Goal: Task Accomplishment & Management: Use online tool/utility

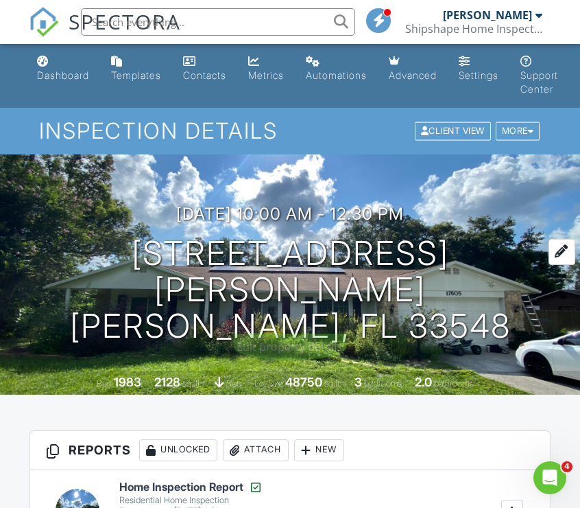
scroll to position [163, 0]
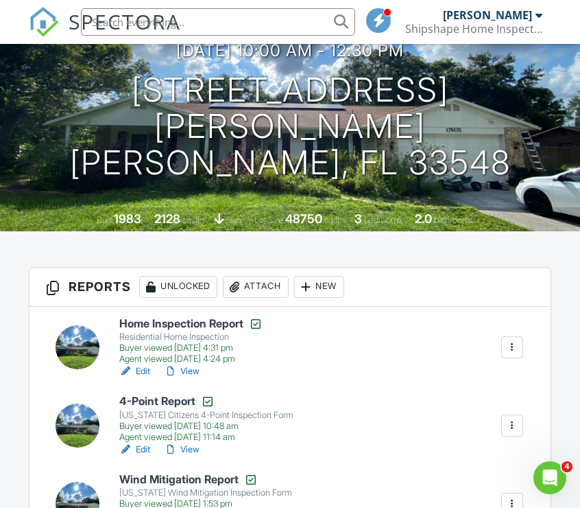
click at [155, 397] on h6 "4-Point Report" at bounding box center [206, 402] width 174 height 14
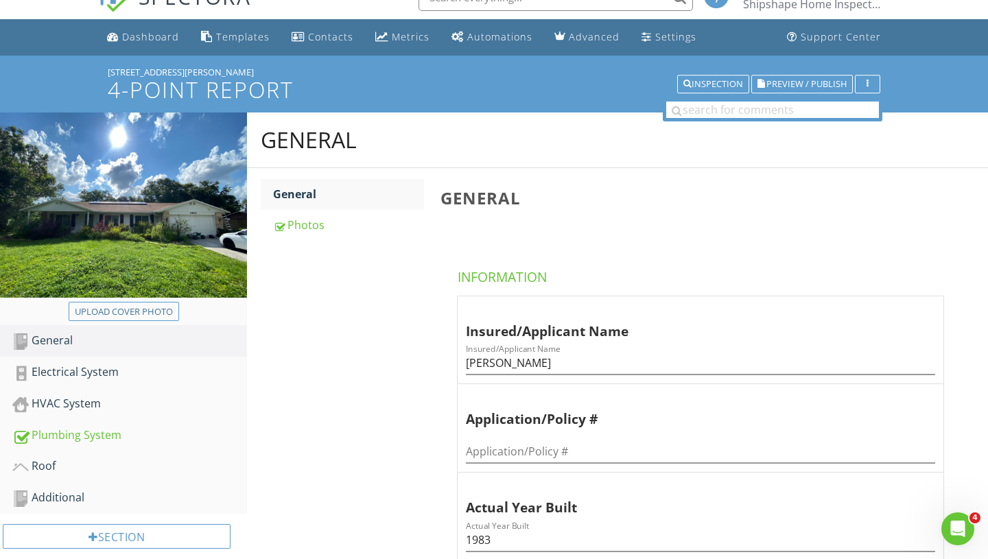
scroll to position [27, 0]
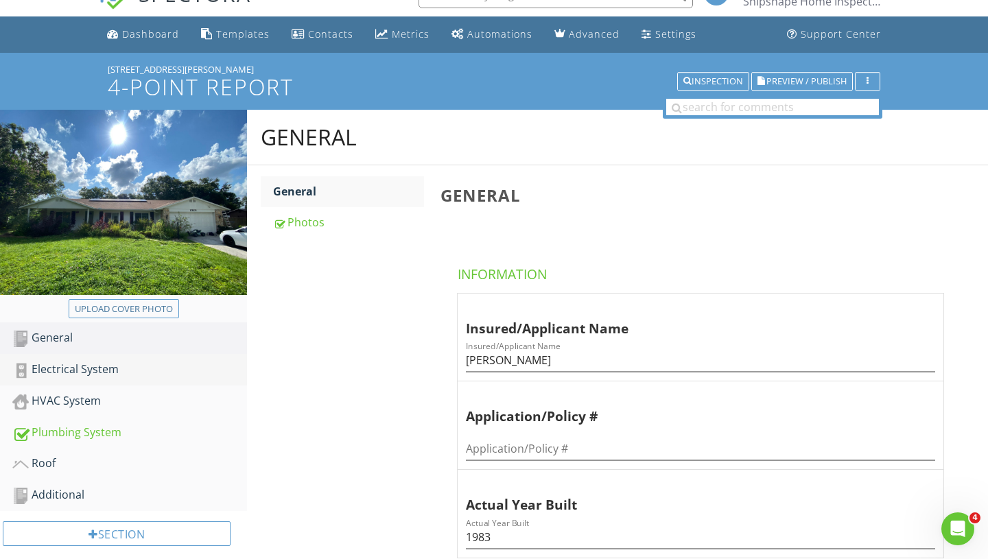
click at [52, 371] on div "Electrical System" at bounding box center [129, 370] width 235 height 18
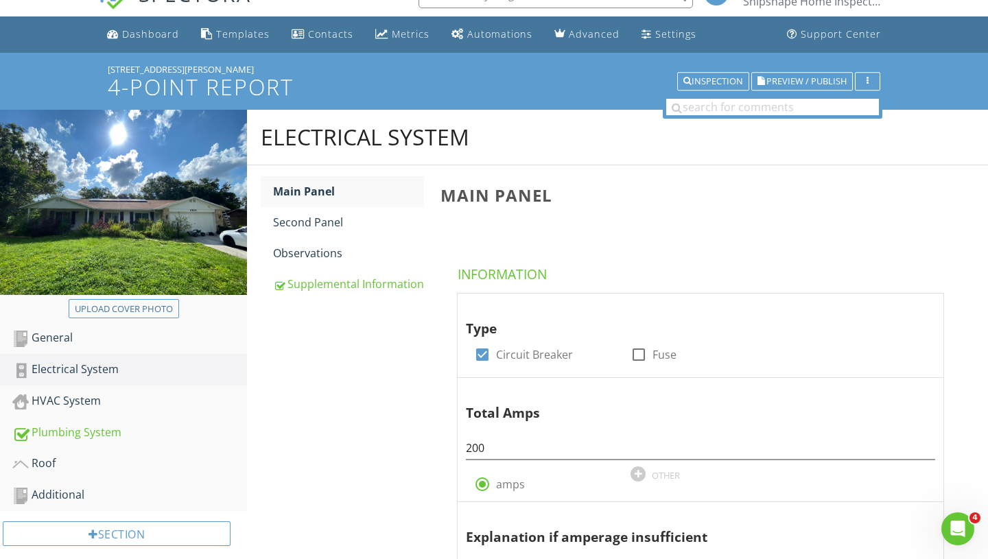
scroll to position [215, 0]
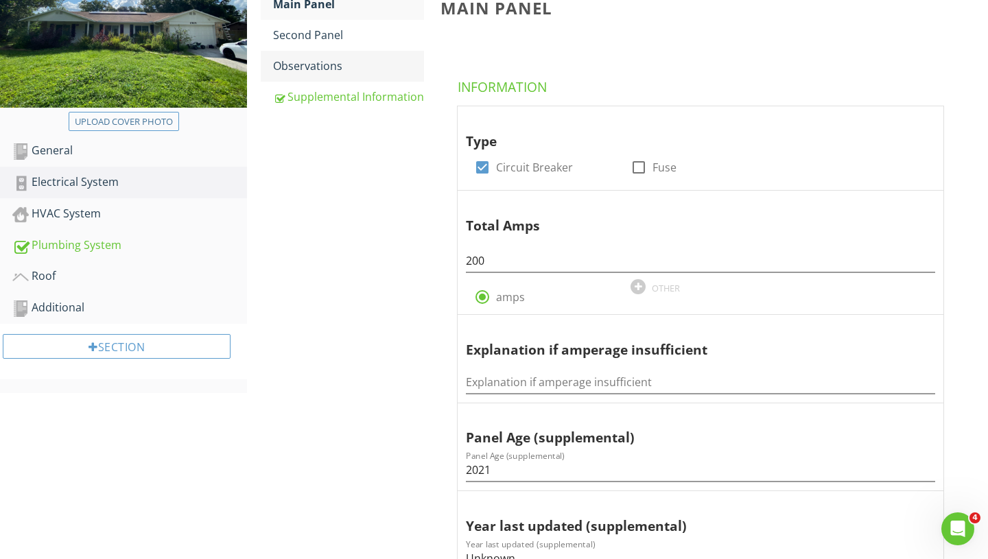
click at [320, 76] on link "Observations" at bounding box center [348, 66] width 151 height 30
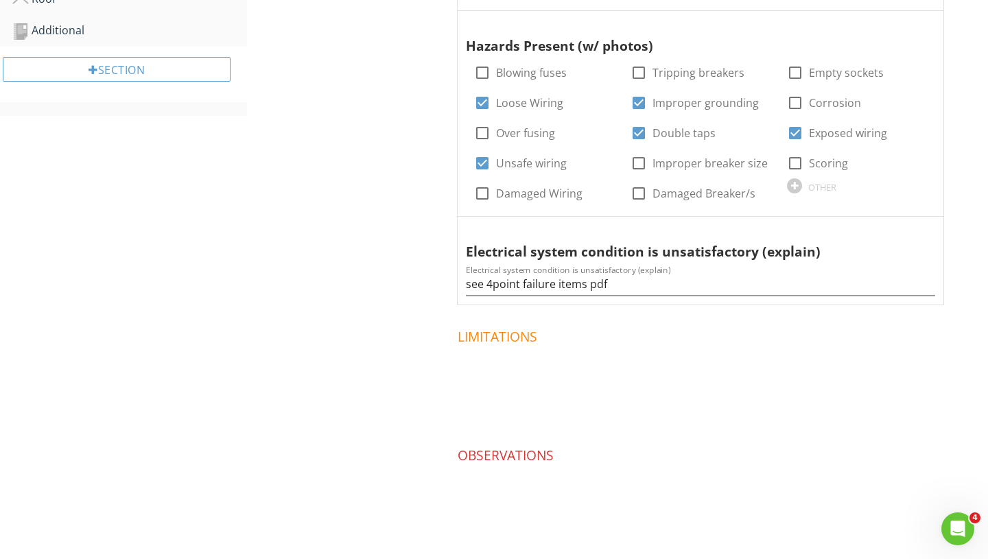
scroll to position [401, 0]
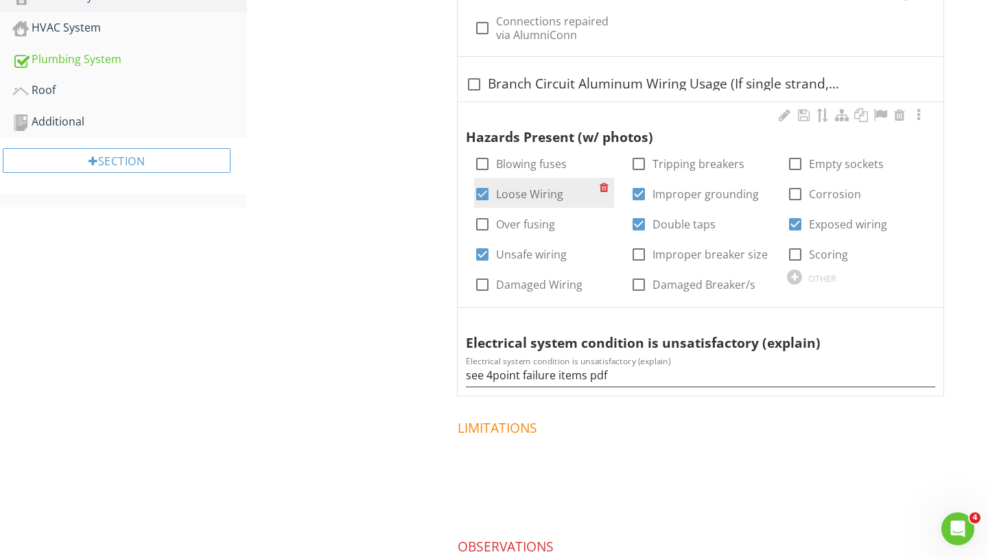
click at [482, 196] on div at bounding box center [482, 194] width 23 height 23
checkbox input "false"
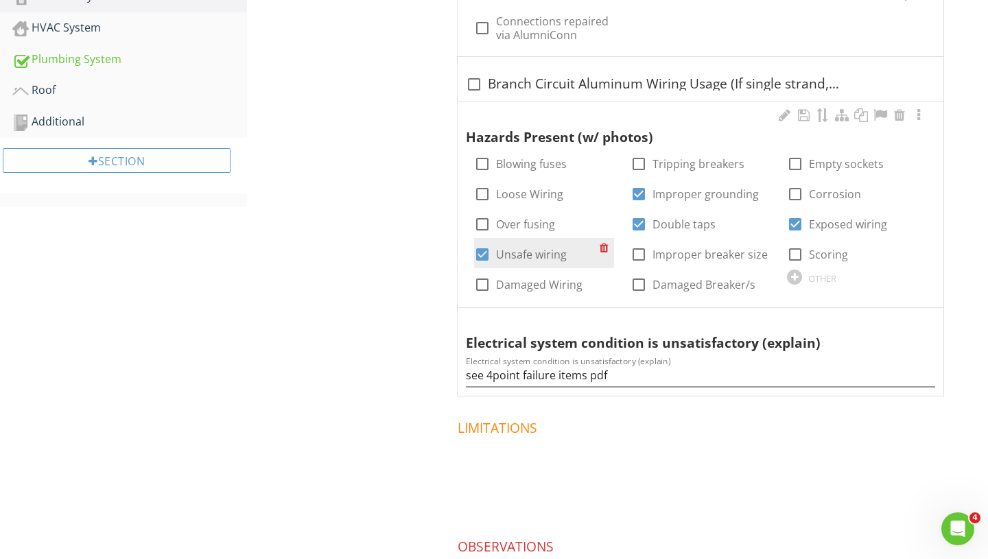
click at [482, 252] on div at bounding box center [482, 254] width 23 height 23
checkbox input "false"
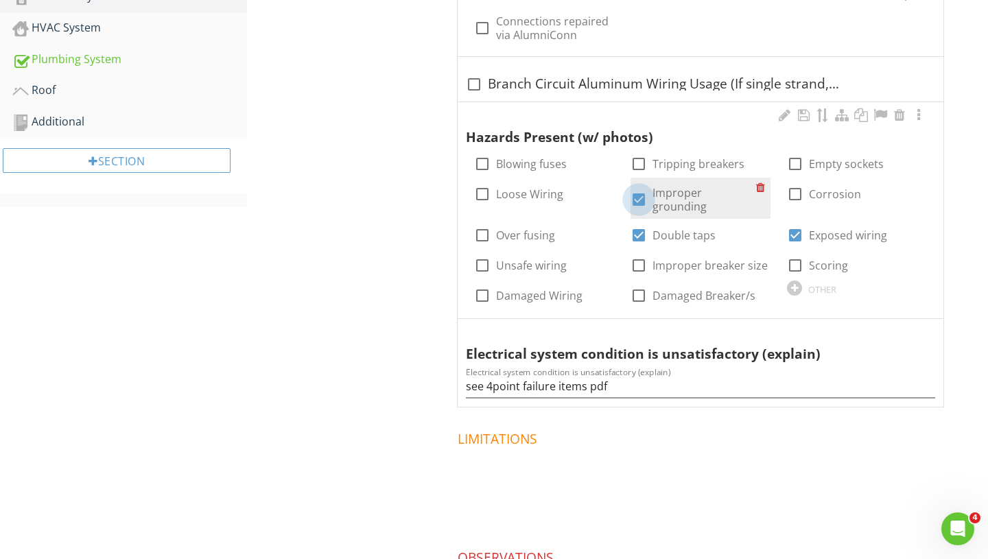
click at [580, 195] on div at bounding box center [638, 199] width 23 height 23
checkbox input "false"
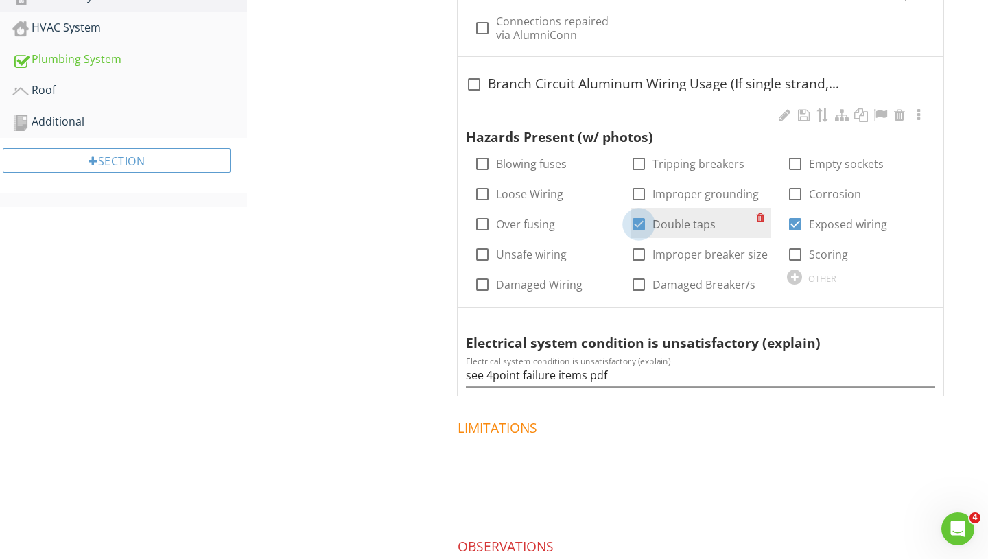
click at [580, 233] on div at bounding box center [638, 224] width 23 height 23
checkbox input "false"
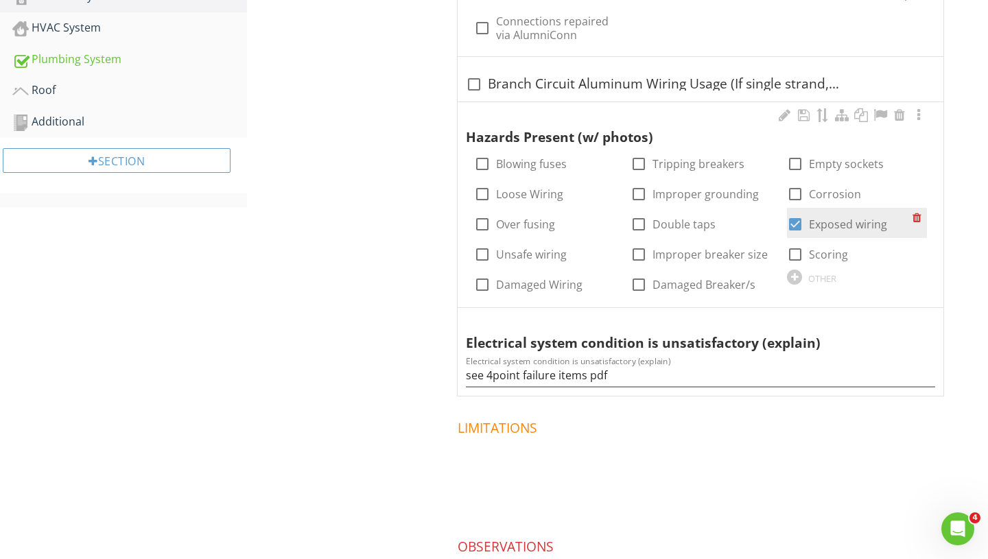
click at [580, 215] on div at bounding box center [795, 224] width 23 height 23
checkbox input "false"
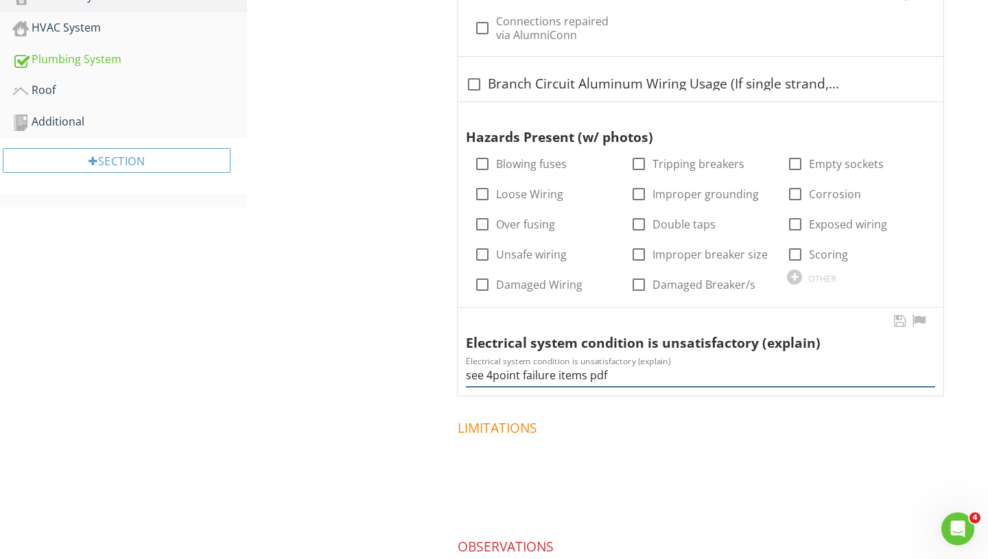
click at [519, 368] on input "see 4point failure items pdf" at bounding box center [700, 375] width 469 height 23
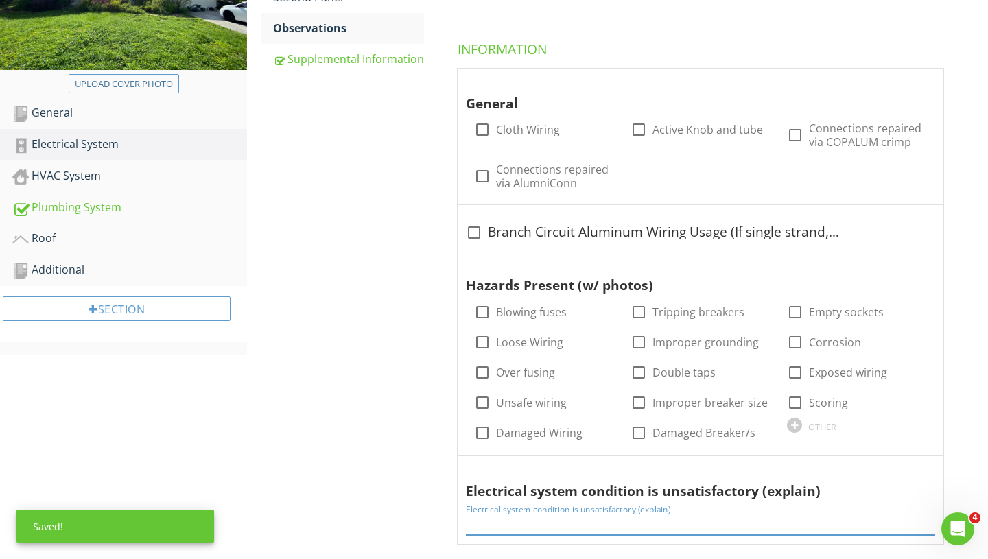
scroll to position [116, 0]
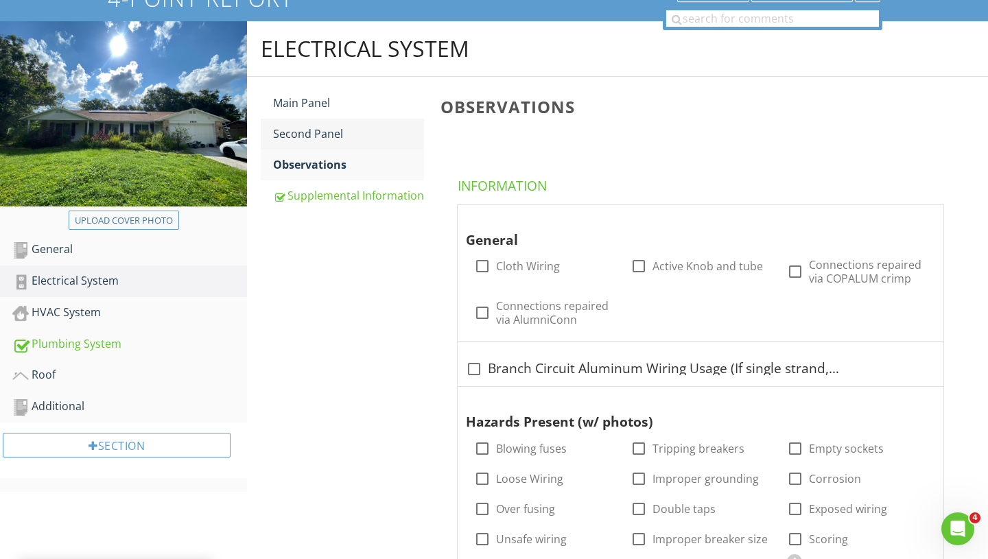
click at [317, 134] on div "Second Panel" at bounding box center [348, 134] width 151 height 16
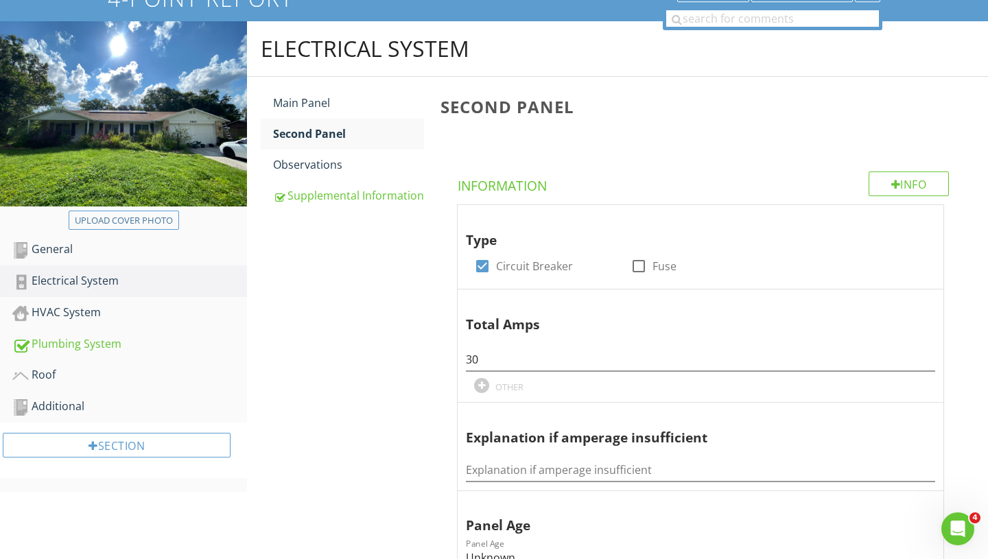
scroll to position [142, 0]
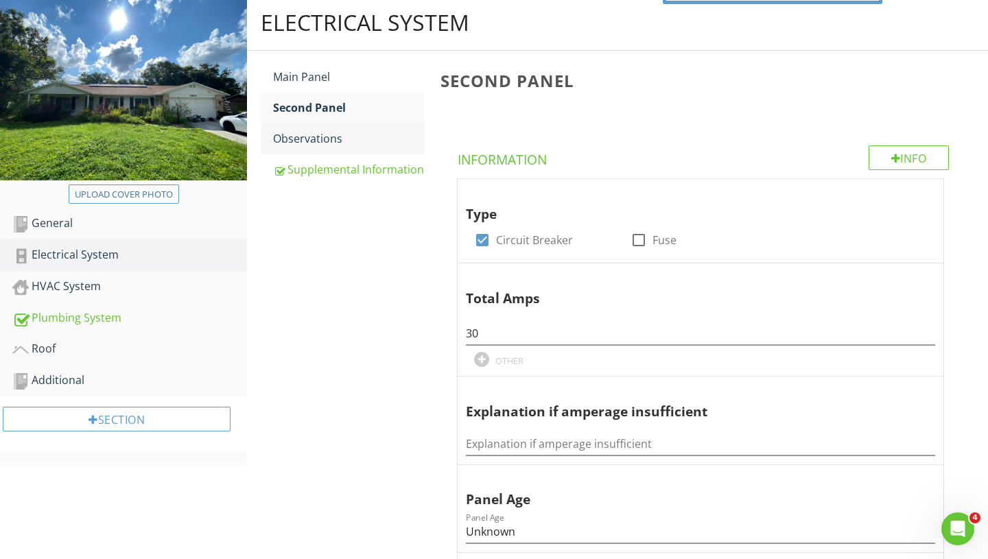
click at [310, 147] on div "Observations" at bounding box center [348, 138] width 151 height 16
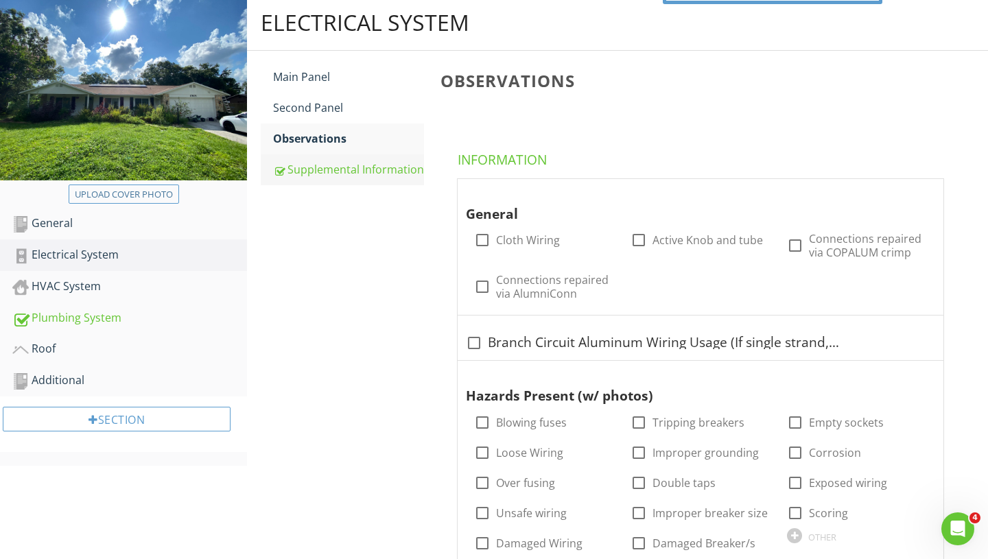
click at [313, 167] on div "Supplemental Information" at bounding box center [348, 169] width 151 height 16
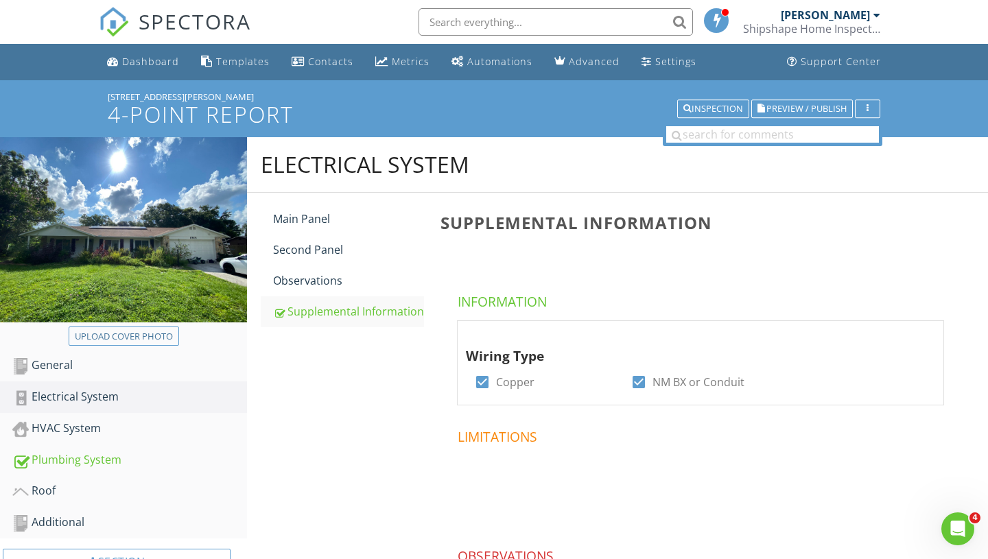
scroll to position [119, 0]
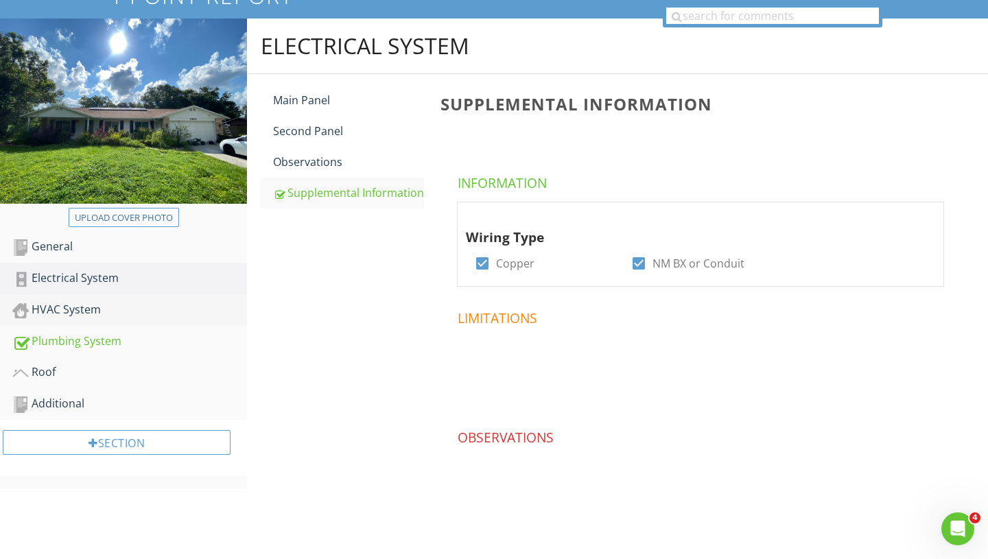
click at [87, 301] on div "HVAC System" at bounding box center [129, 310] width 235 height 18
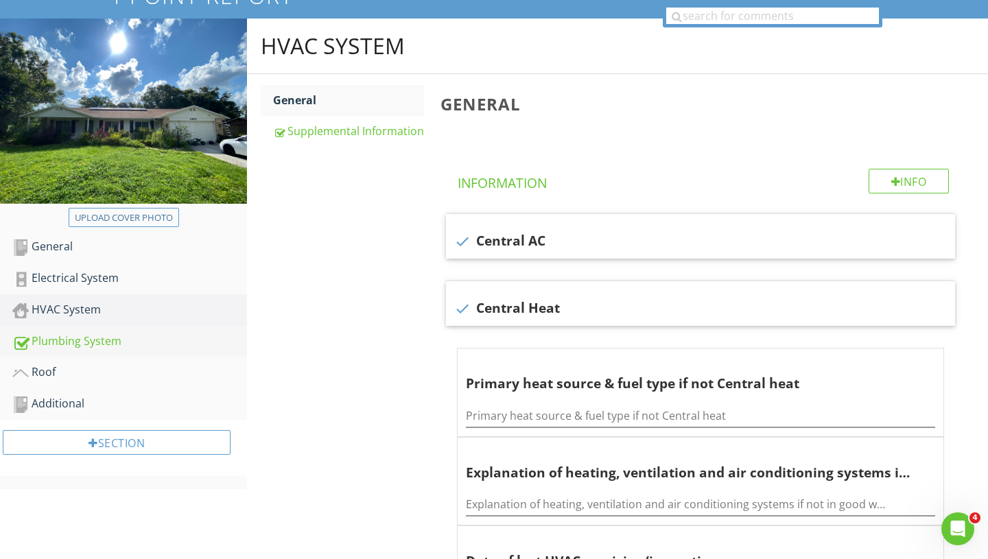
click at [88, 340] on div "Plumbing System" at bounding box center [129, 342] width 235 height 18
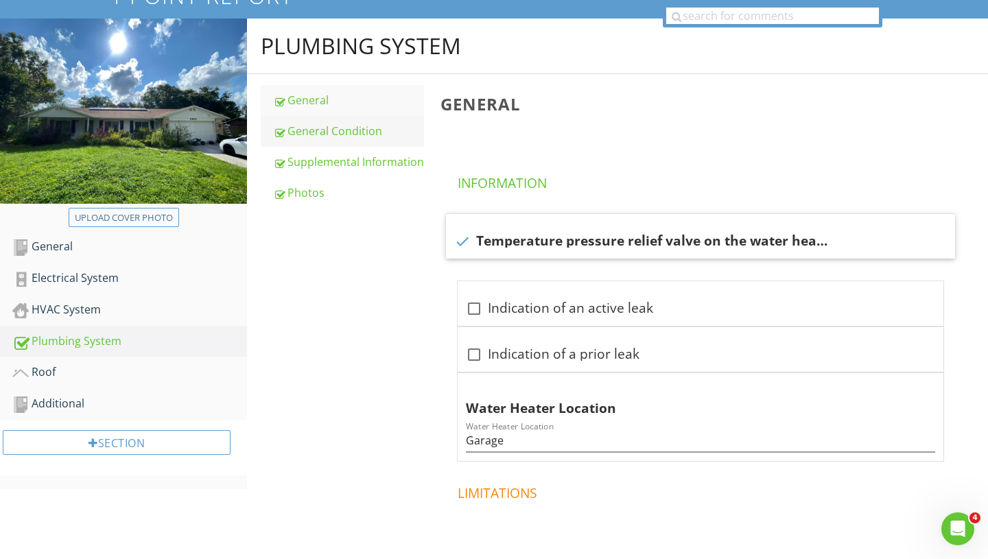
click at [318, 132] on div "General Condition" at bounding box center [348, 131] width 151 height 16
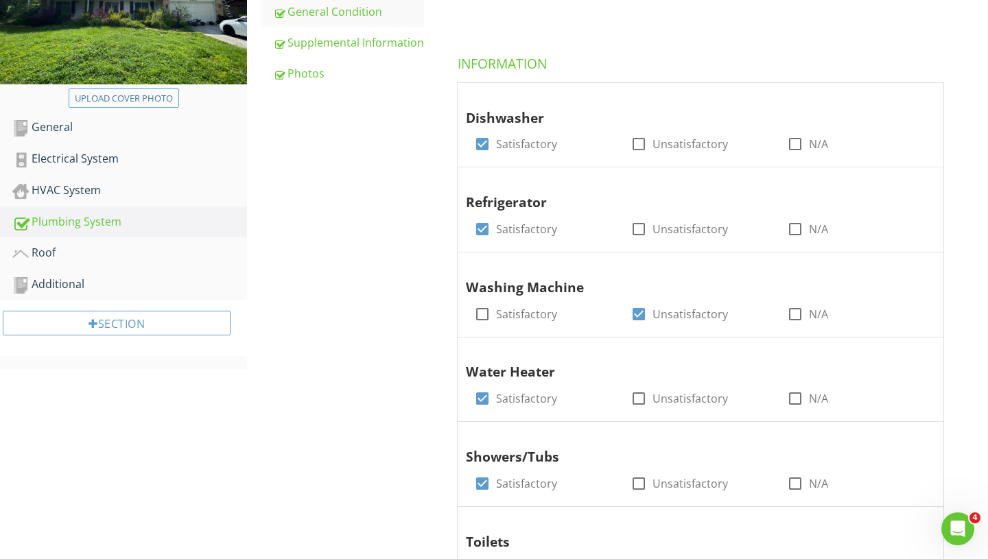
scroll to position [240, 0]
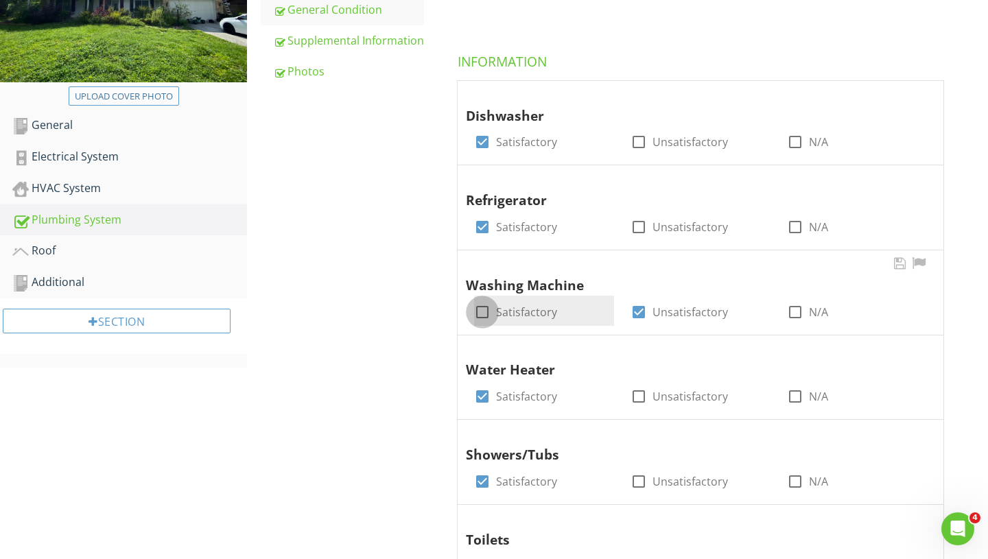
click at [483, 313] on div at bounding box center [482, 312] width 23 height 23
checkbox input "true"
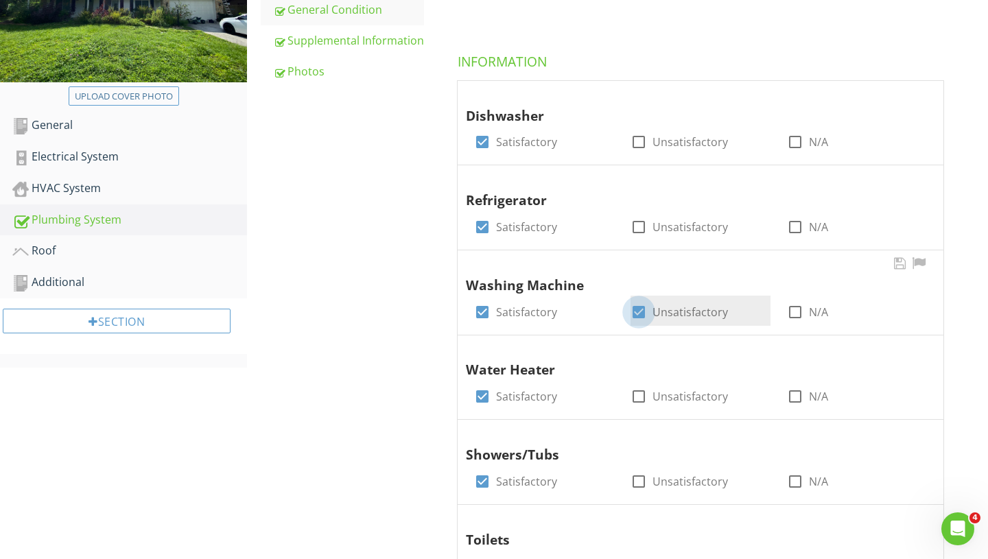
click at [580, 316] on div at bounding box center [638, 312] width 23 height 23
checkbox input "false"
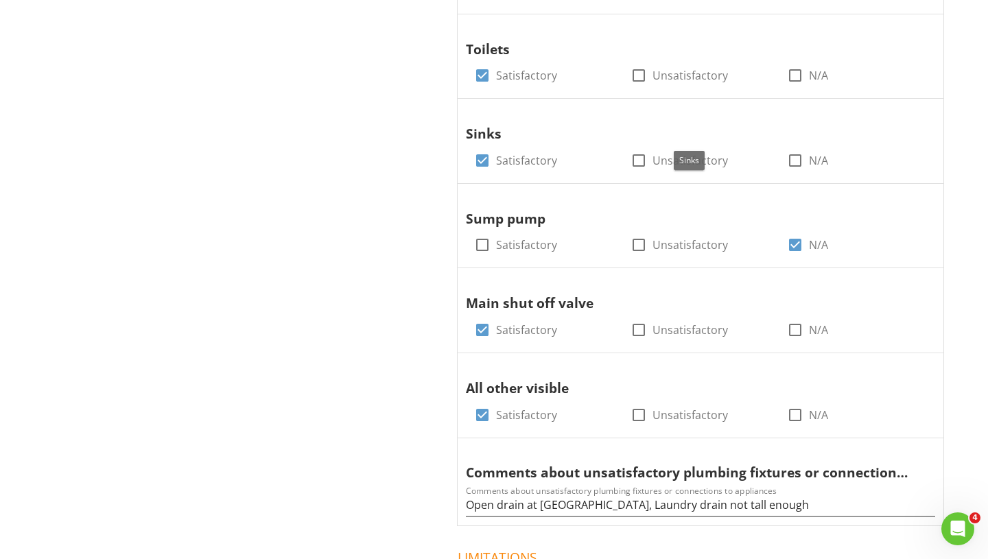
scroll to position [800, 0]
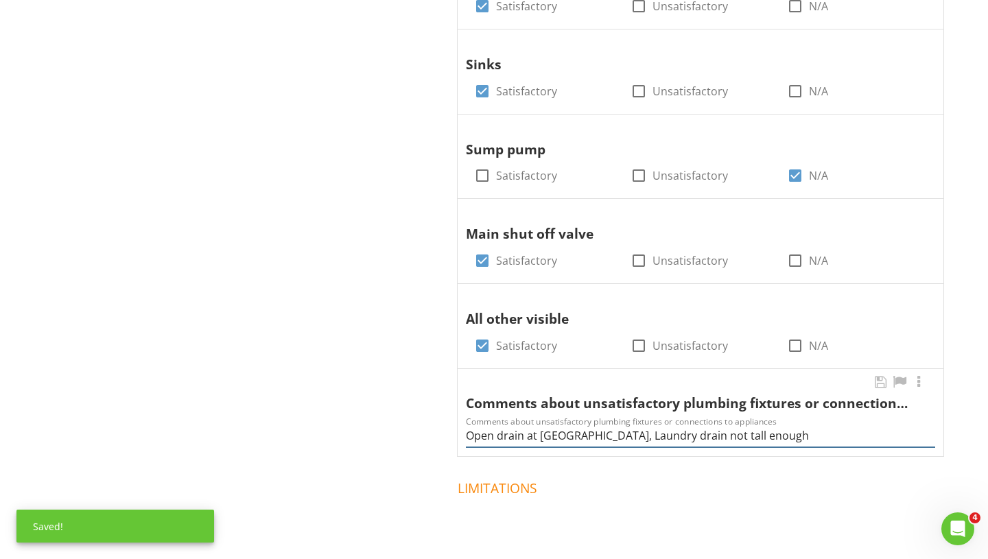
click at [580, 436] on input "Open drain at laundry, Laundry drain not tall enough" at bounding box center [700, 436] width 469 height 23
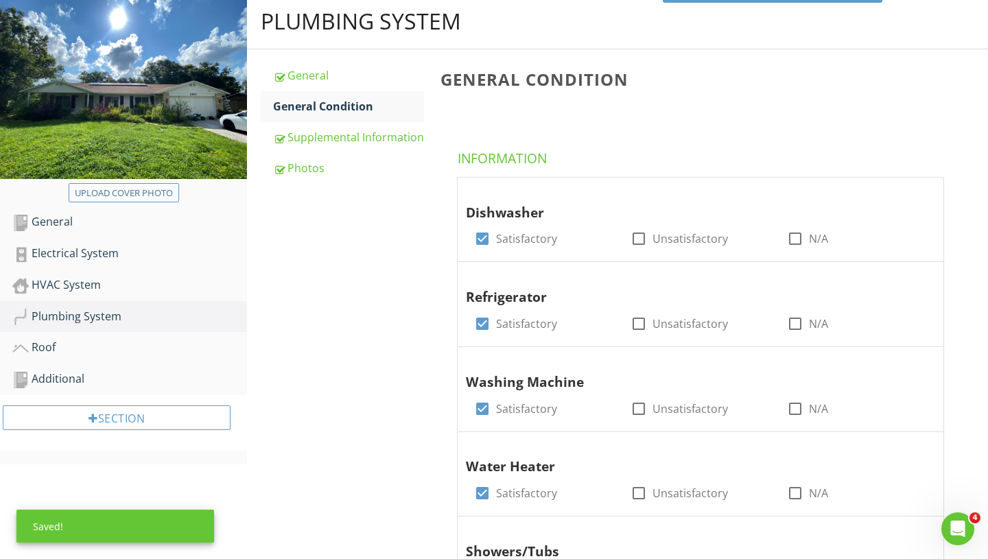
scroll to position [0, 0]
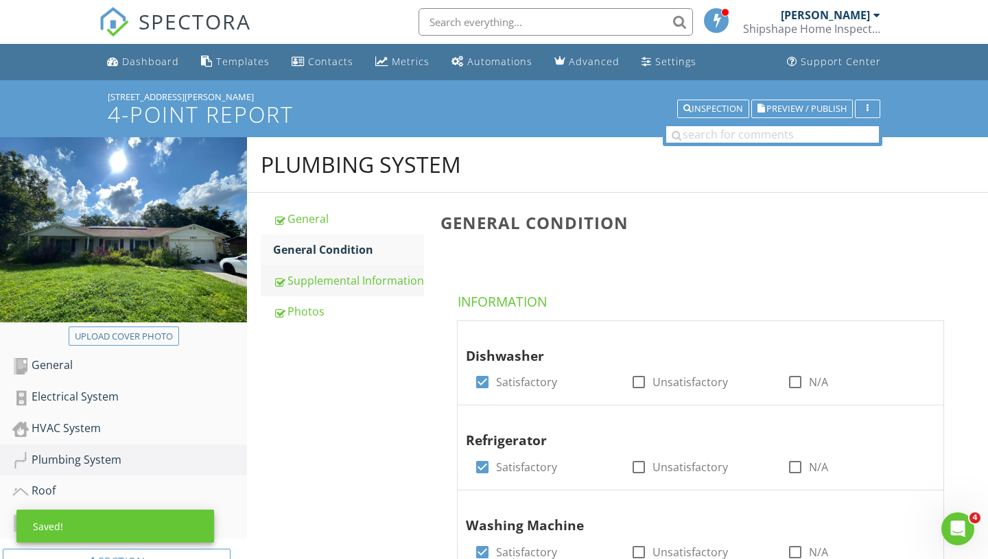
click at [349, 283] on div "Supplemental Information" at bounding box center [348, 280] width 151 height 16
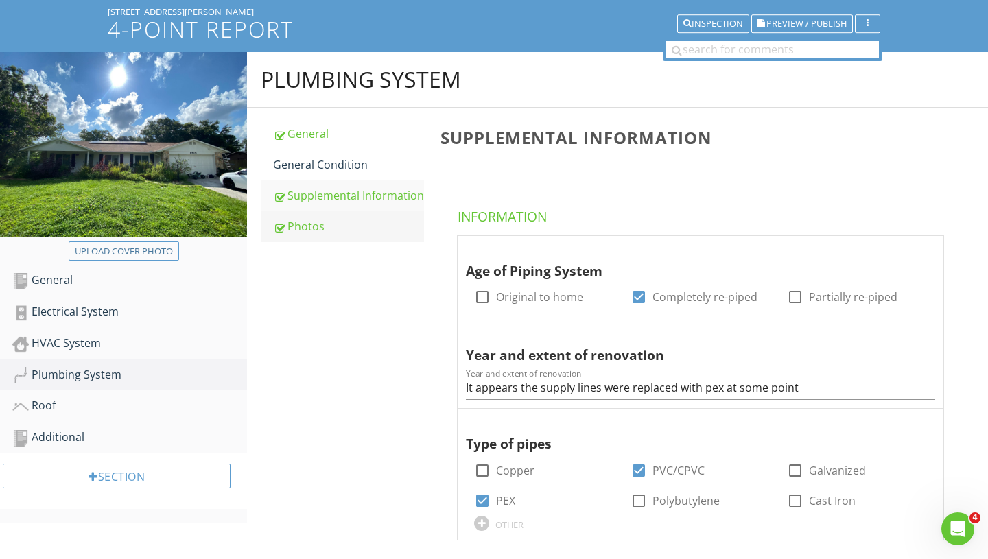
scroll to position [118, 0]
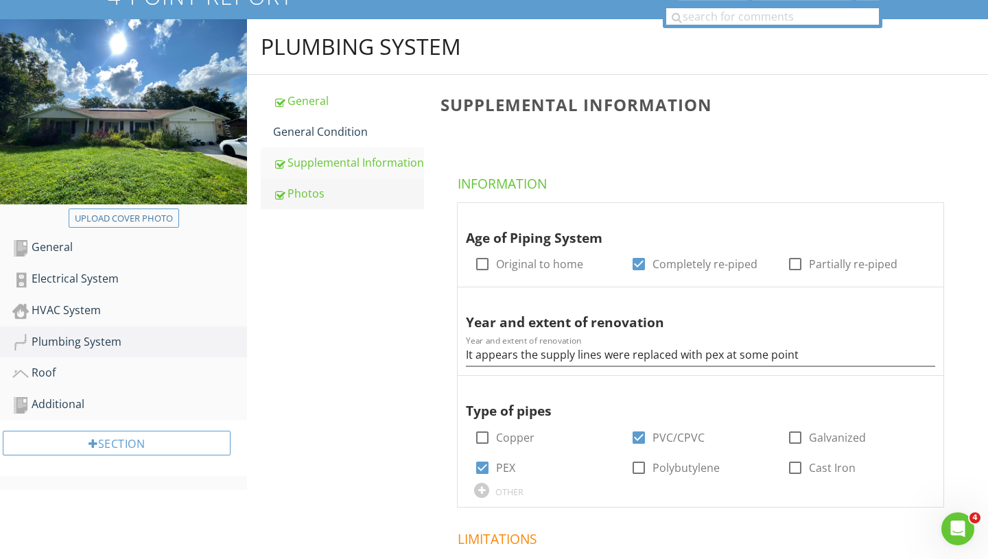
click at [329, 198] on div "Photos" at bounding box center [348, 193] width 151 height 16
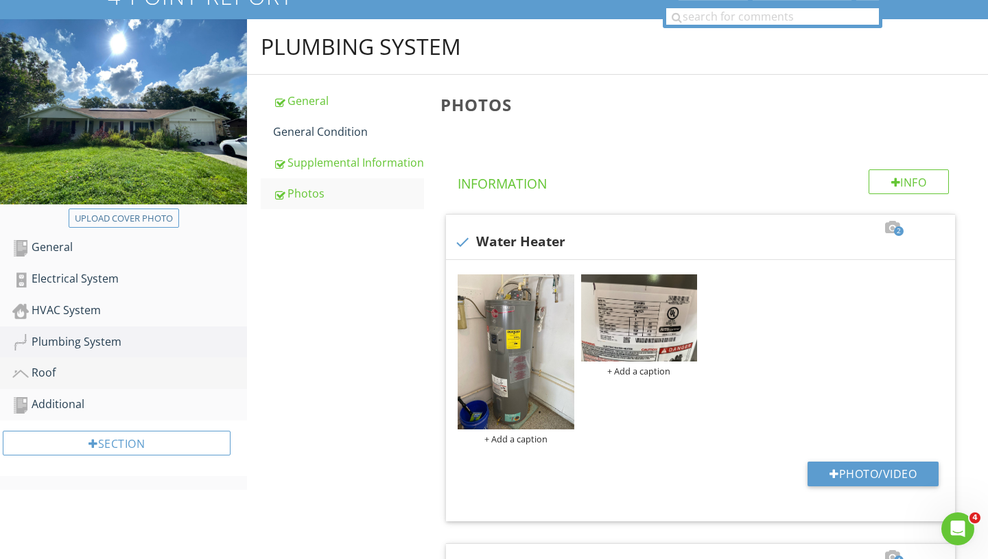
click at [139, 371] on div "Roof" at bounding box center [129, 373] width 235 height 18
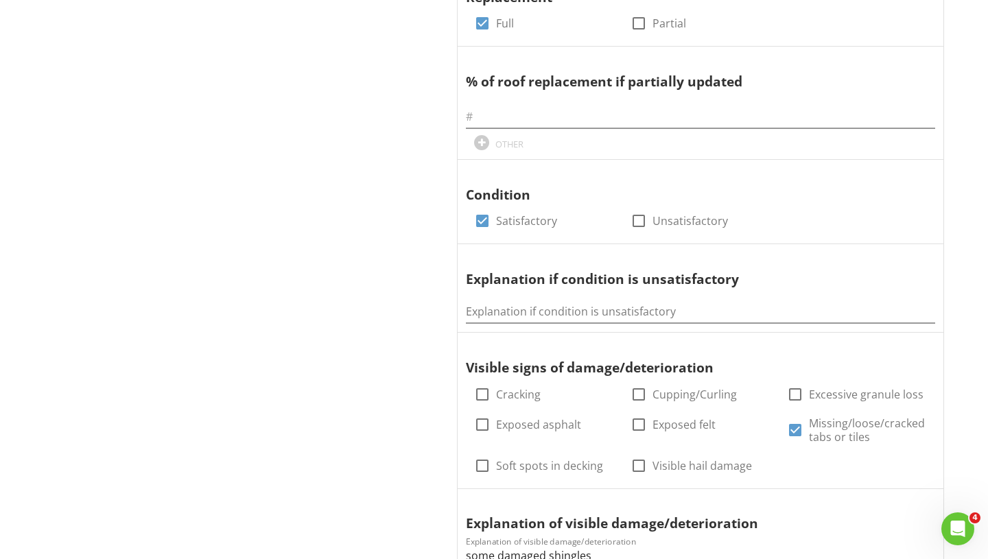
scroll to position [1107, 0]
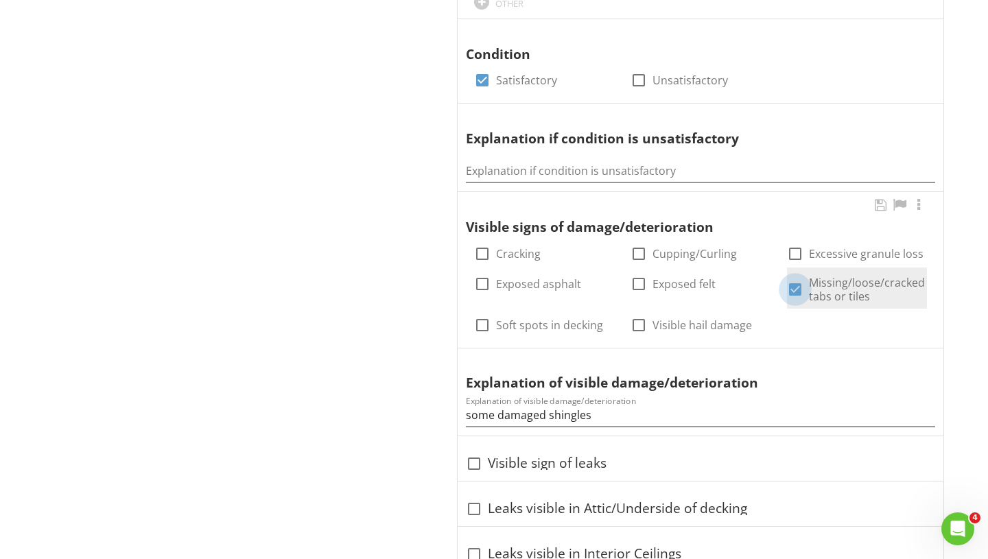
click at [580, 286] on div at bounding box center [795, 289] width 23 height 23
checkbox input "false"
click at [580, 419] on input "some damaged shingles" at bounding box center [700, 415] width 469 height 23
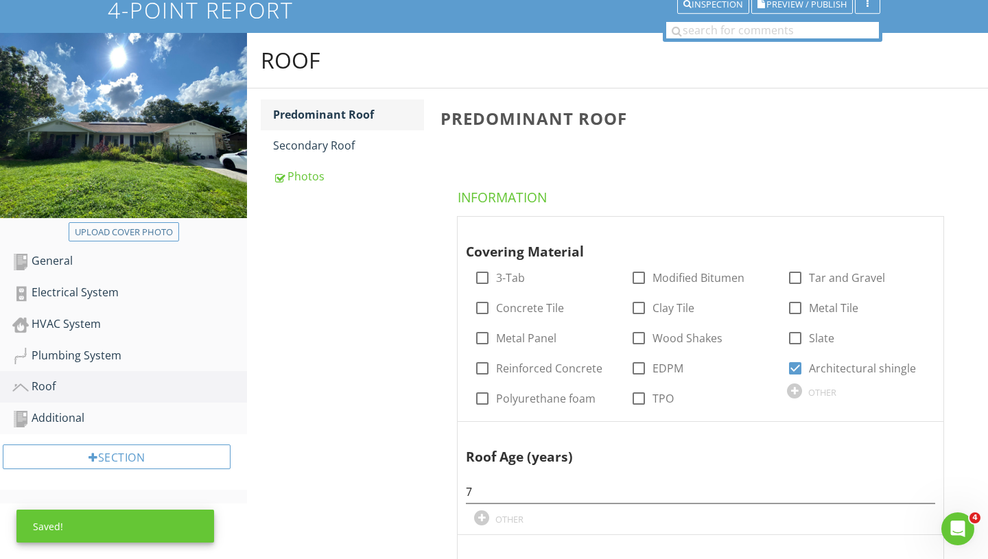
scroll to position [91, 0]
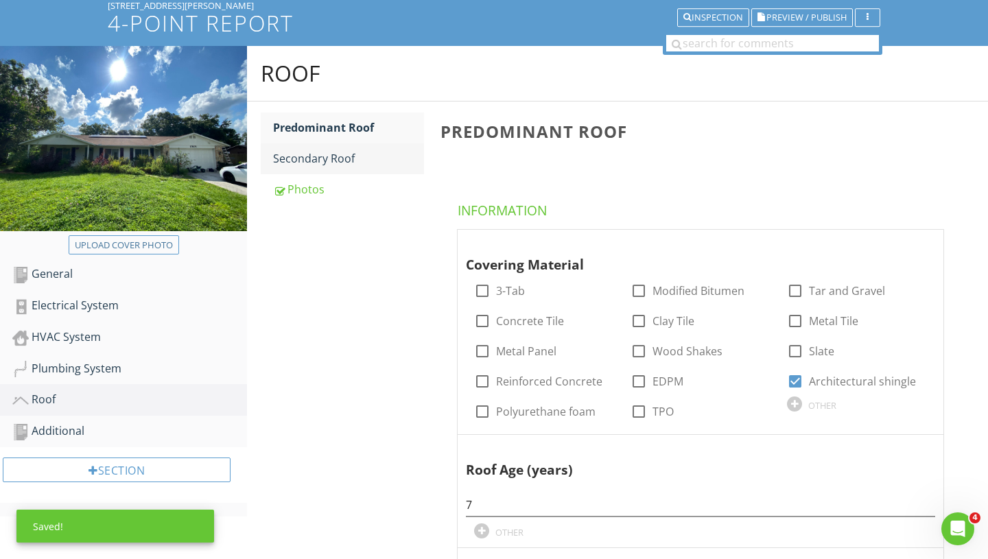
click at [317, 164] on div "Secondary Roof" at bounding box center [348, 158] width 151 height 16
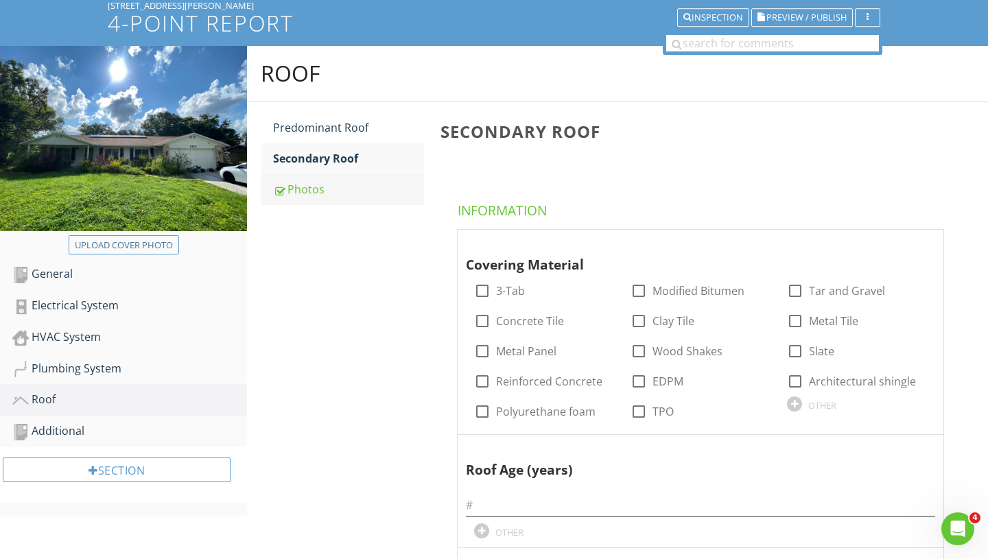
click at [321, 183] on div "Photos" at bounding box center [348, 189] width 151 height 16
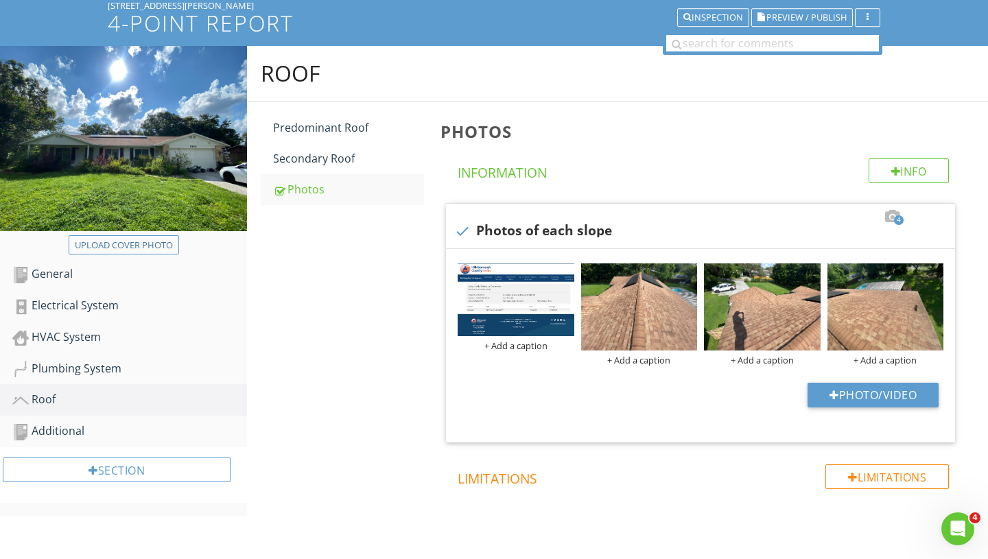
scroll to position [132, 0]
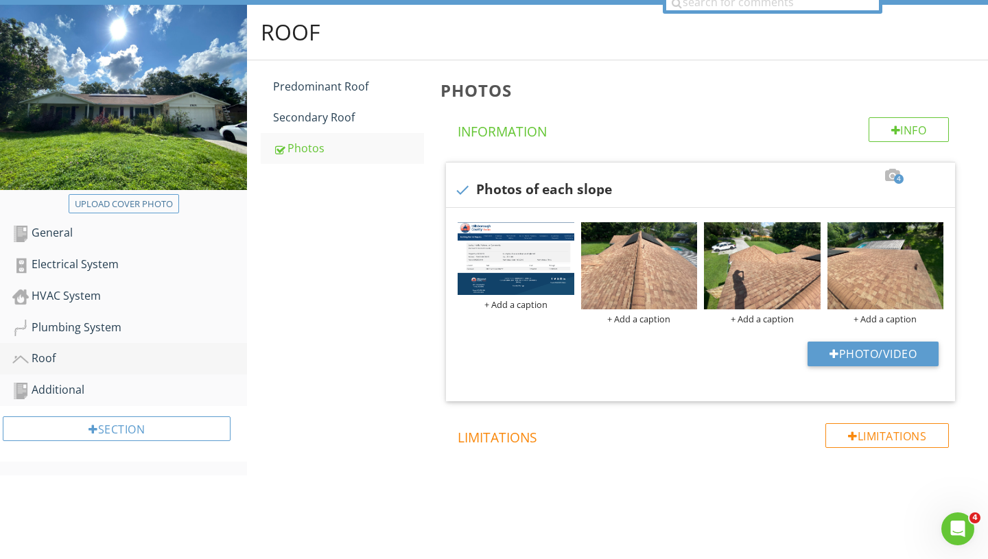
click at [95, 373] on link "Roof" at bounding box center [129, 359] width 235 height 32
click at [96, 386] on div "Additional" at bounding box center [129, 391] width 235 height 18
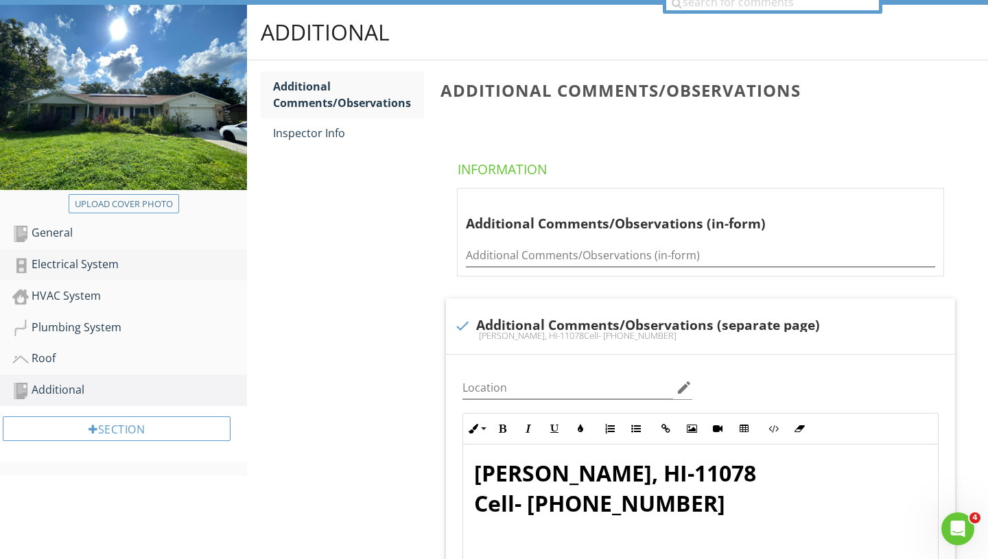
click at [75, 268] on div "Electrical System" at bounding box center [129, 265] width 235 height 18
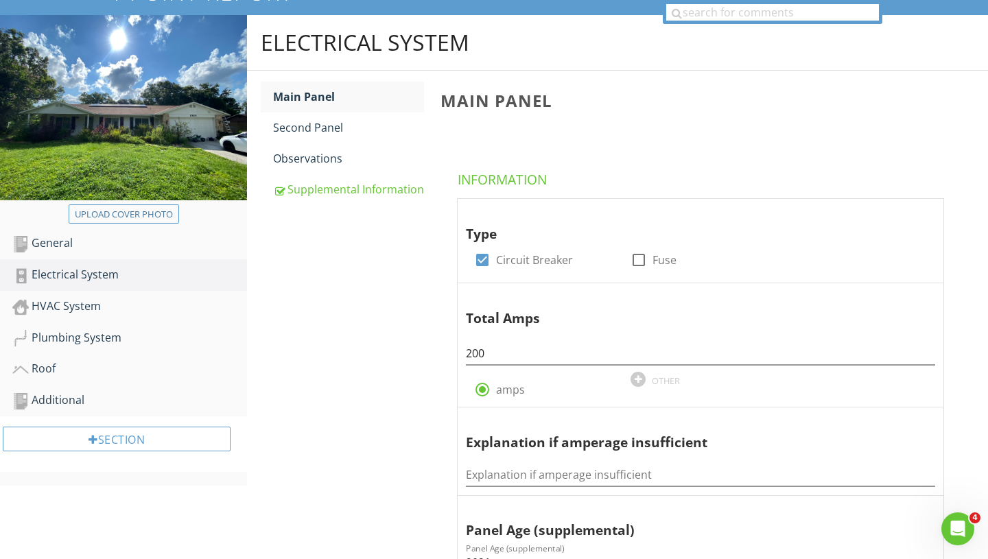
scroll to position [48, 0]
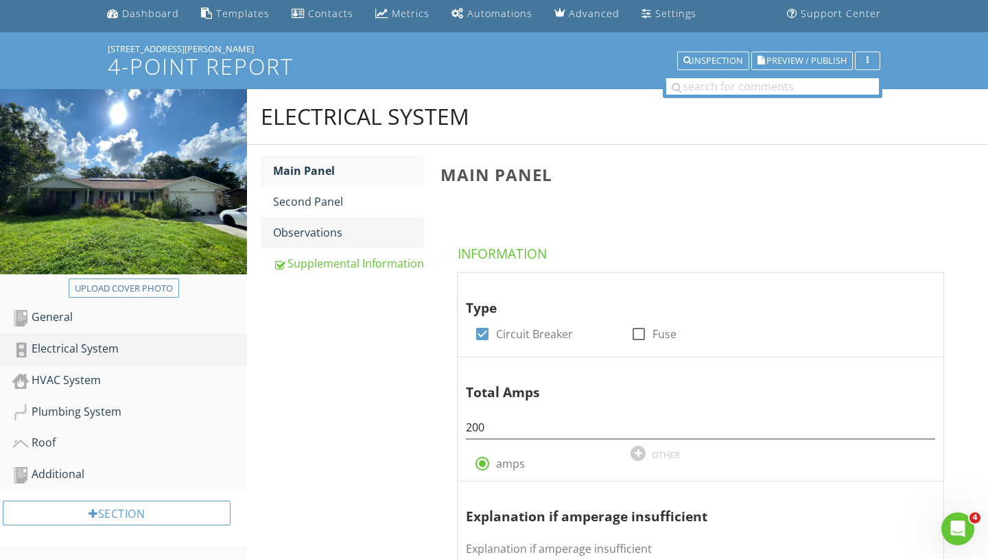
click at [319, 240] on div "Observations" at bounding box center [348, 232] width 151 height 16
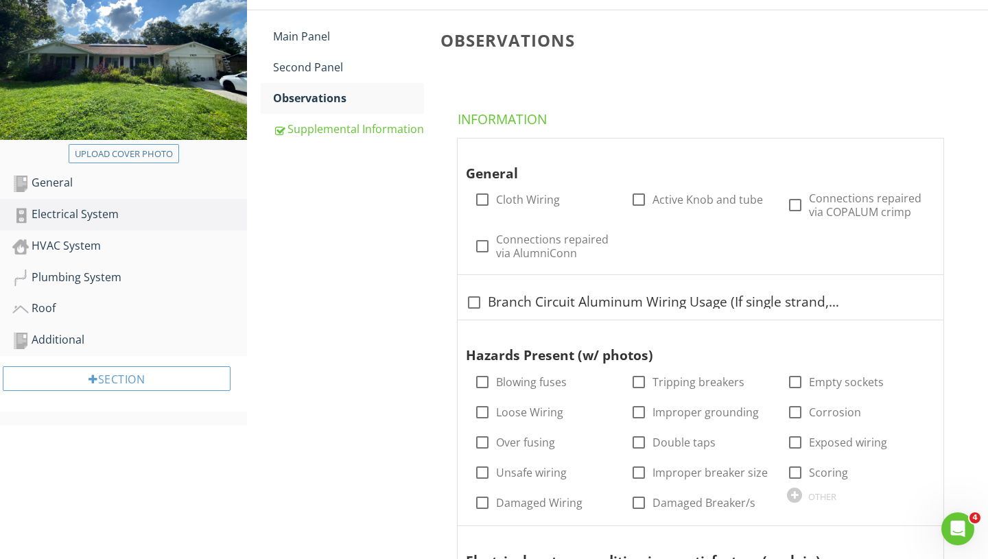
scroll to position [176, 0]
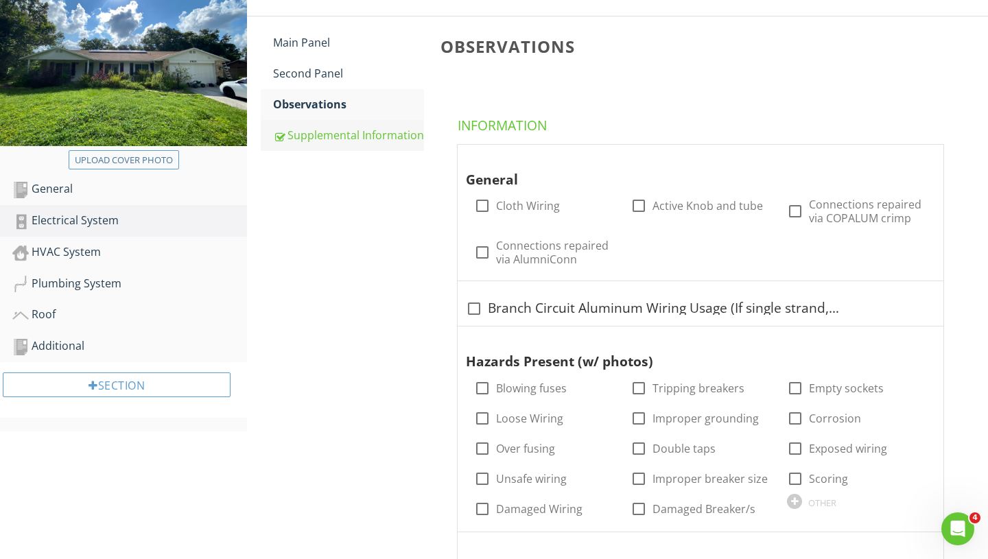
click at [337, 138] on div "Supplemental Information" at bounding box center [348, 135] width 151 height 16
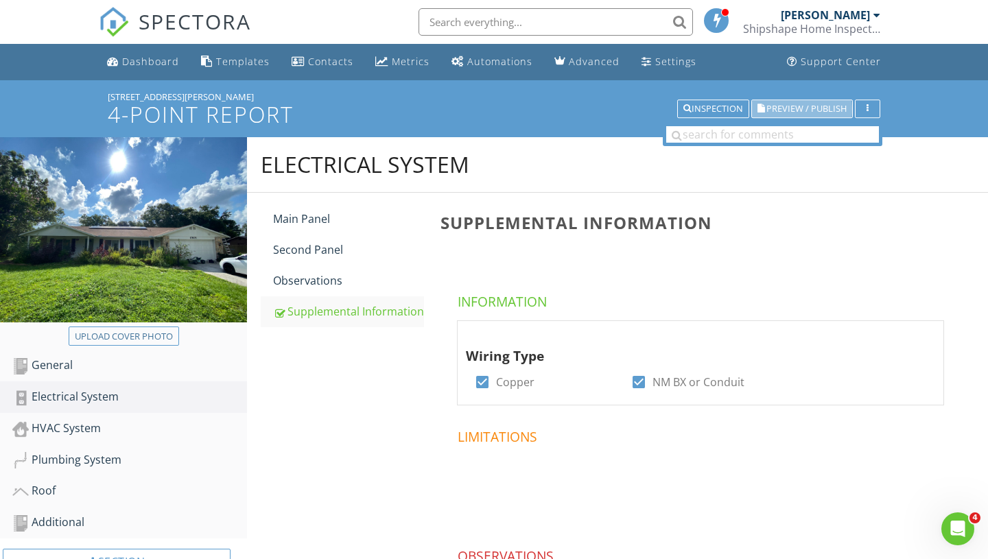
click at [580, 113] on span "Preview / Publish" at bounding box center [806, 108] width 80 height 9
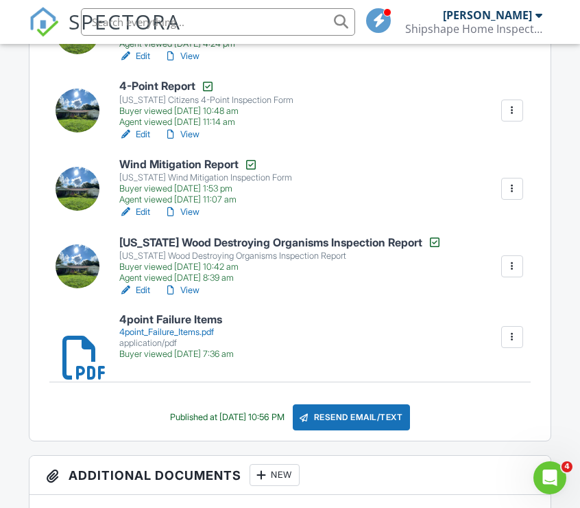
scroll to position [1060, 0]
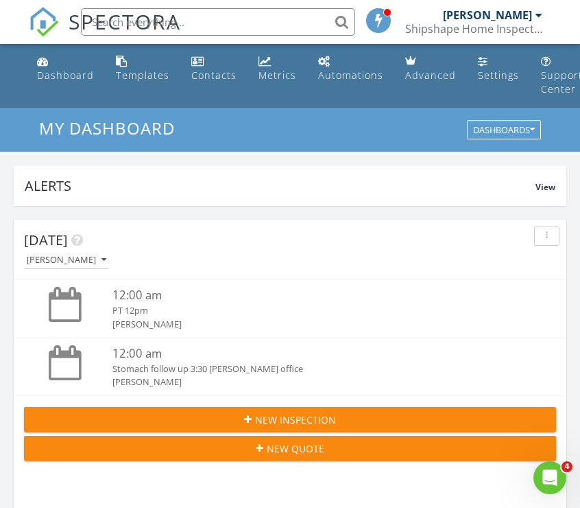
scroll to position [2347, 581]
